Goal: Browse casually

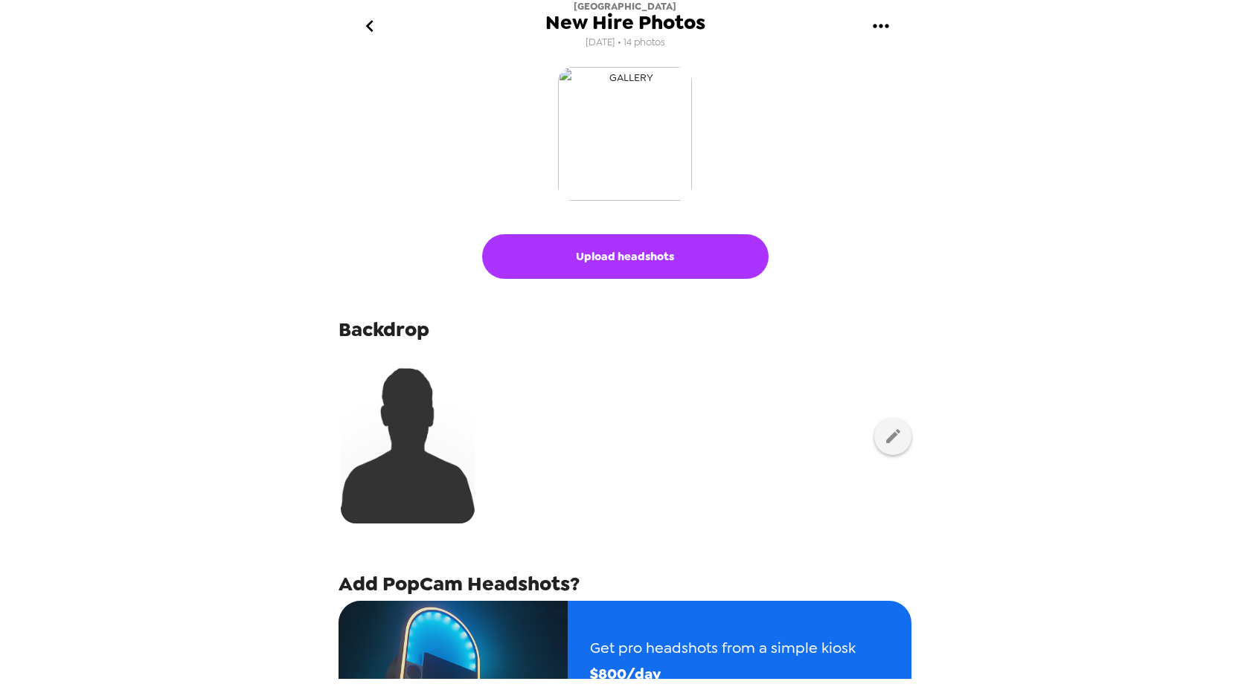
click at [658, 158] on img "button" at bounding box center [625, 134] width 134 height 134
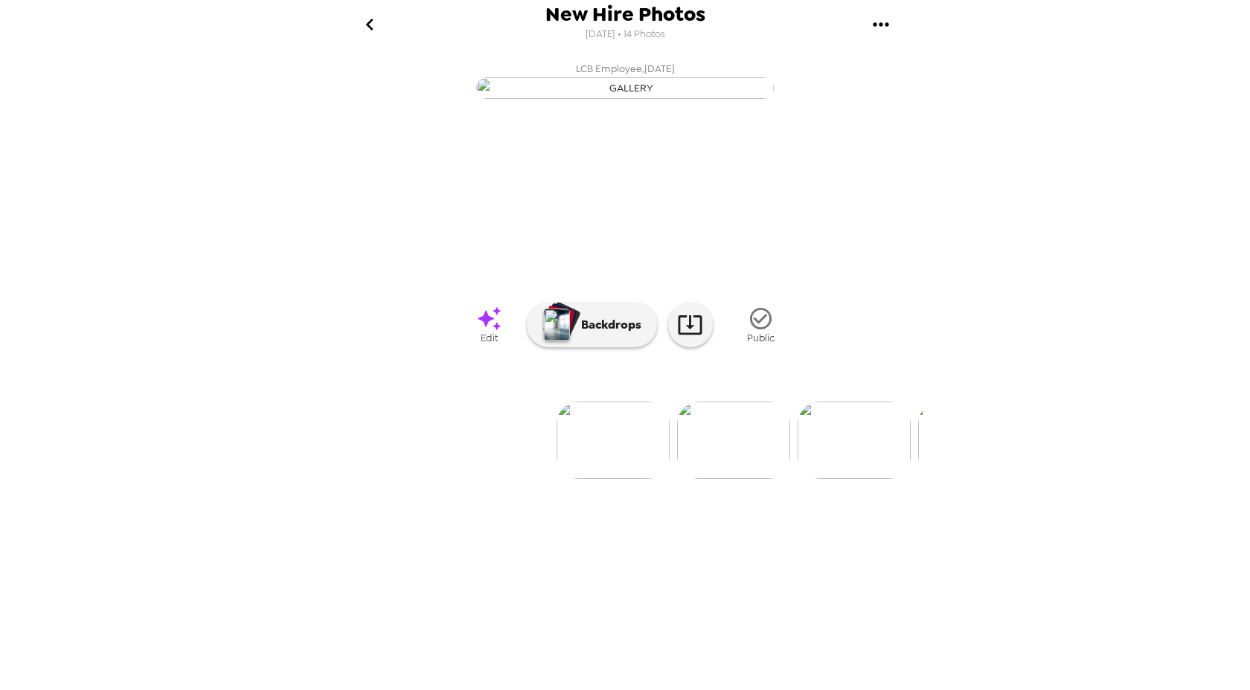
scroll to position [0, 13]
click at [710, 479] on img at bounding box center [696, 440] width 113 height 77
click at [720, 479] on img at bounding box center [746, 440] width 113 height 77
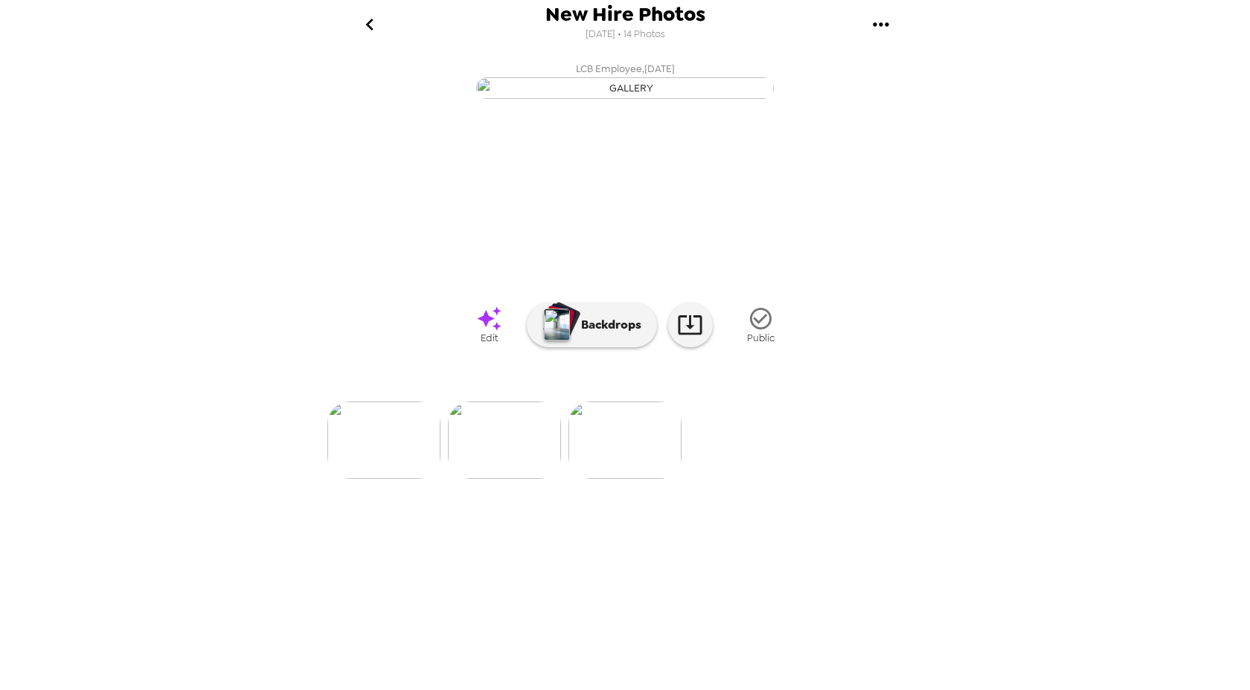
click at [402, 479] on img at bounding box center [383, 440] width 113 height 77
click at [735, 479] on img at bounding box center [745, 440] width 113 height 77
click at [742, 479] on img at bounding box center [746, 440] width 113 height 77
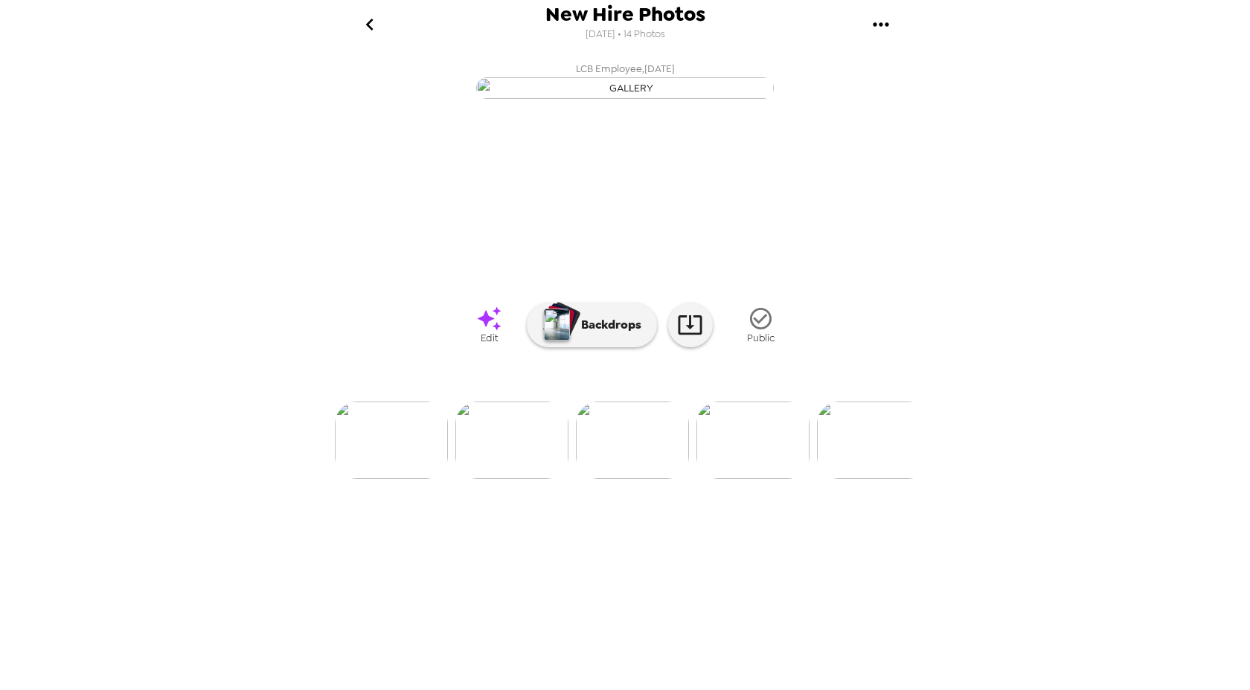
scroll to position [0, 1567]
